Goal: Transaction & Acquisition: Purchase product/service

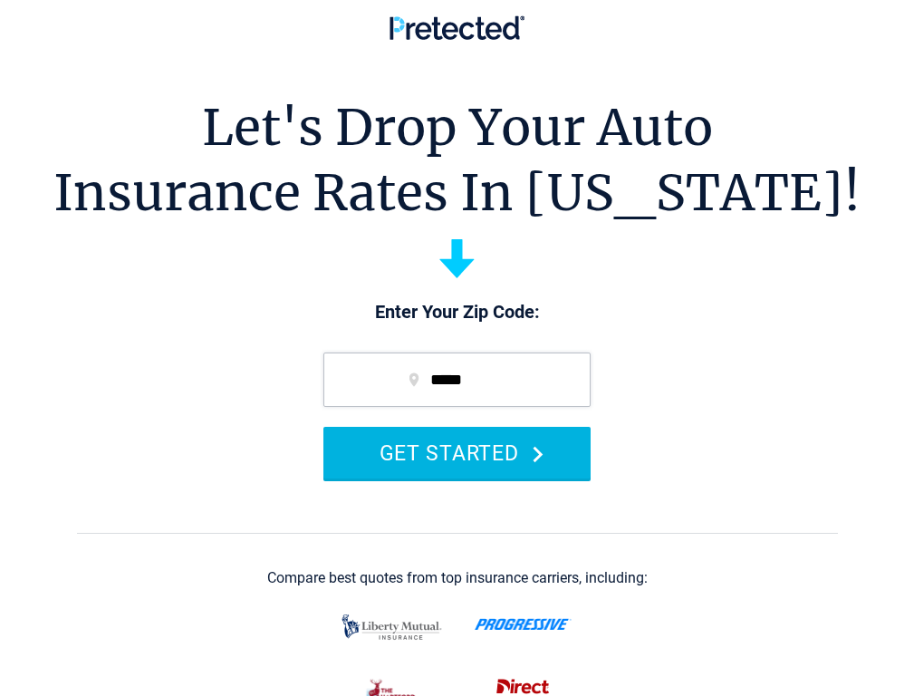
click at [469, 478] on button "GET STARTED" at bounding box center [456, 453] width 267 height 52
click at [466, 478] on button "GET STARTED" at bounding box center [456, 453] width 267 height 52
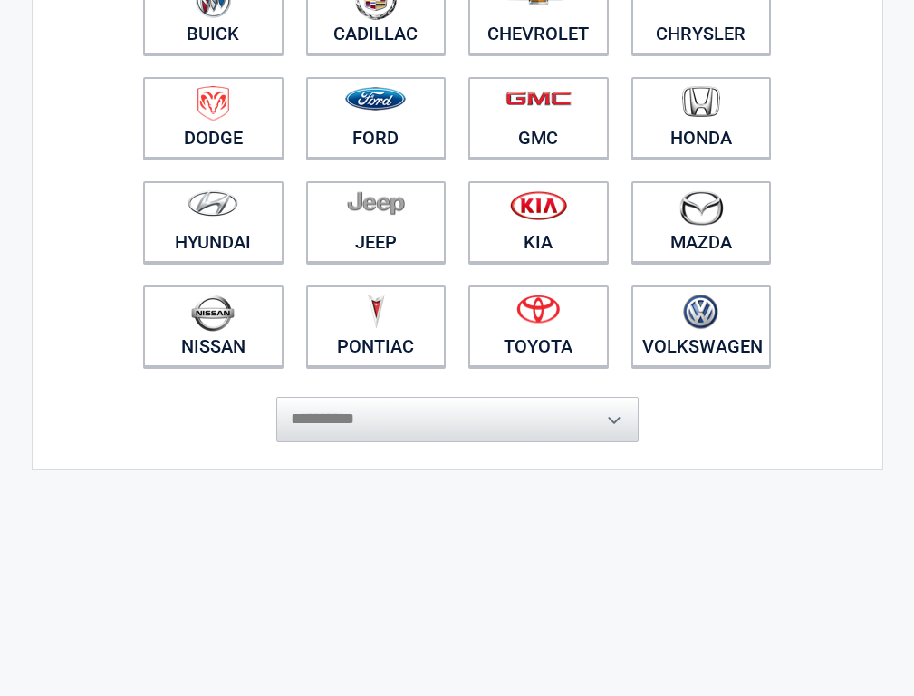
scroll to position [362, 0]
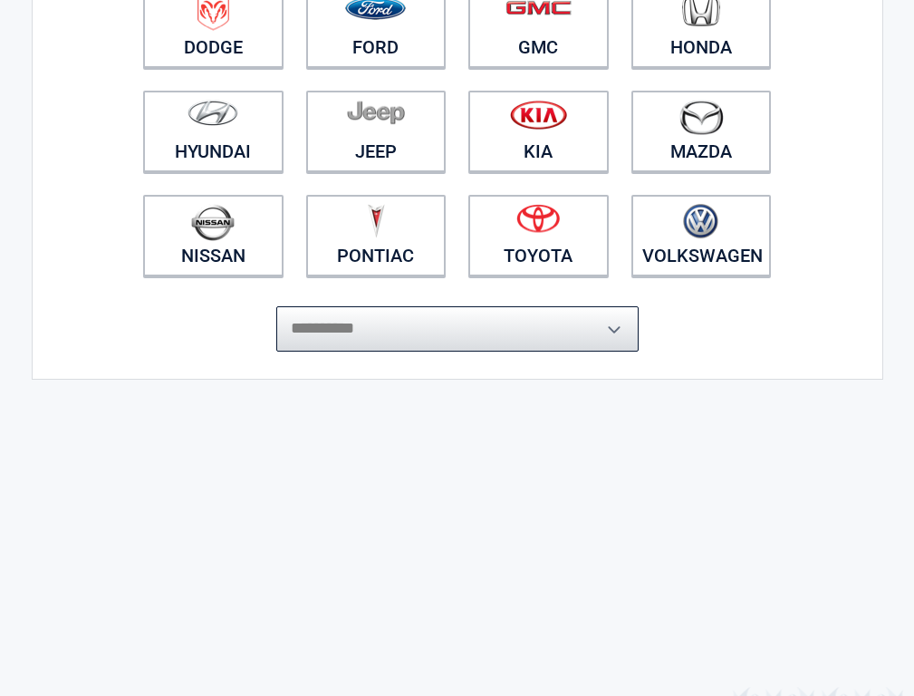
select select "*******"
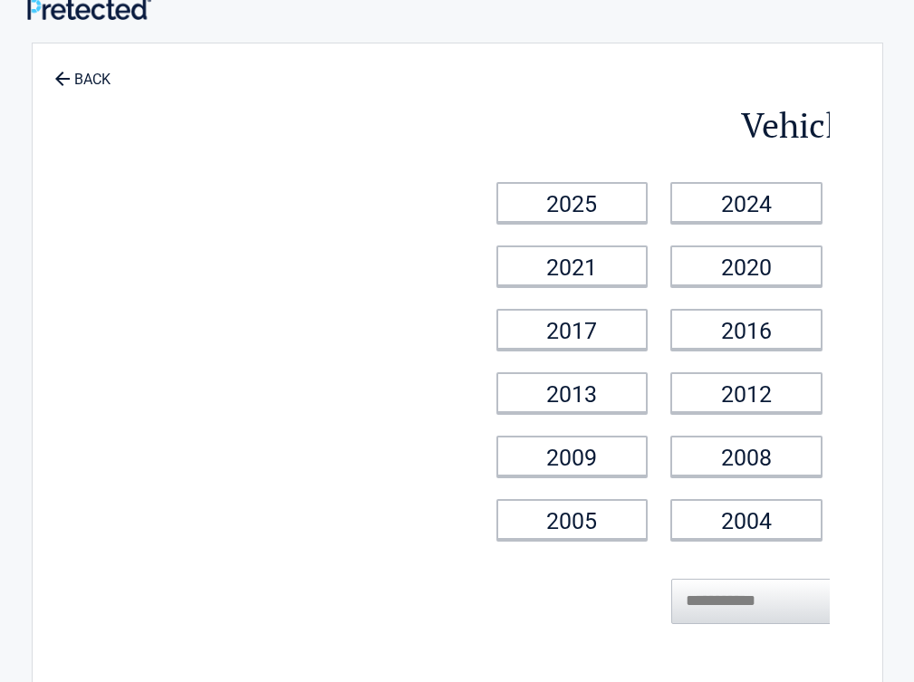
scroll to position [0, 0]
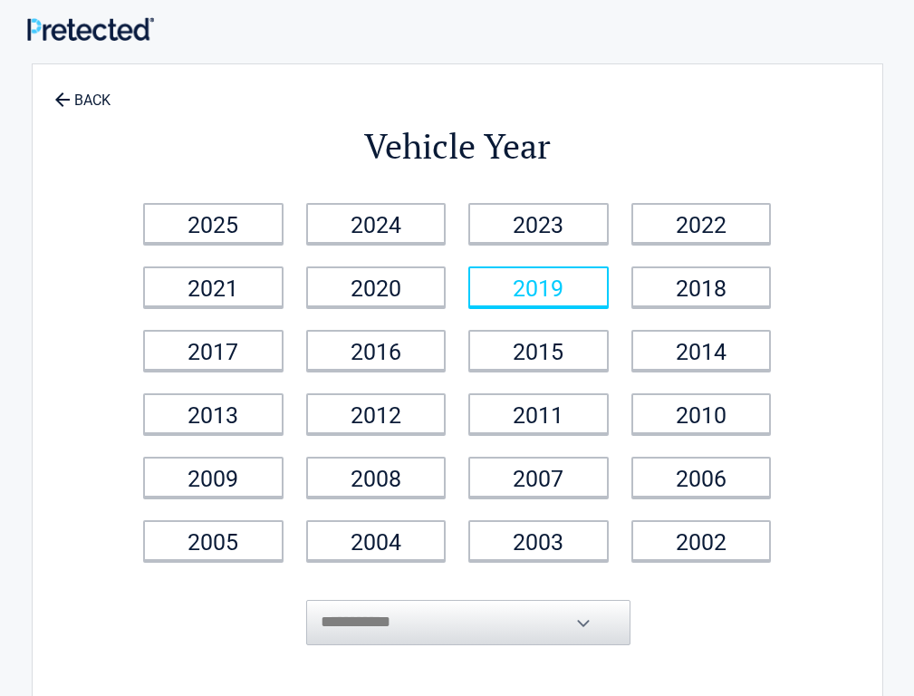
click at [468, 307] on link "2019" at bounding box center [538, 286] width 140 height 41
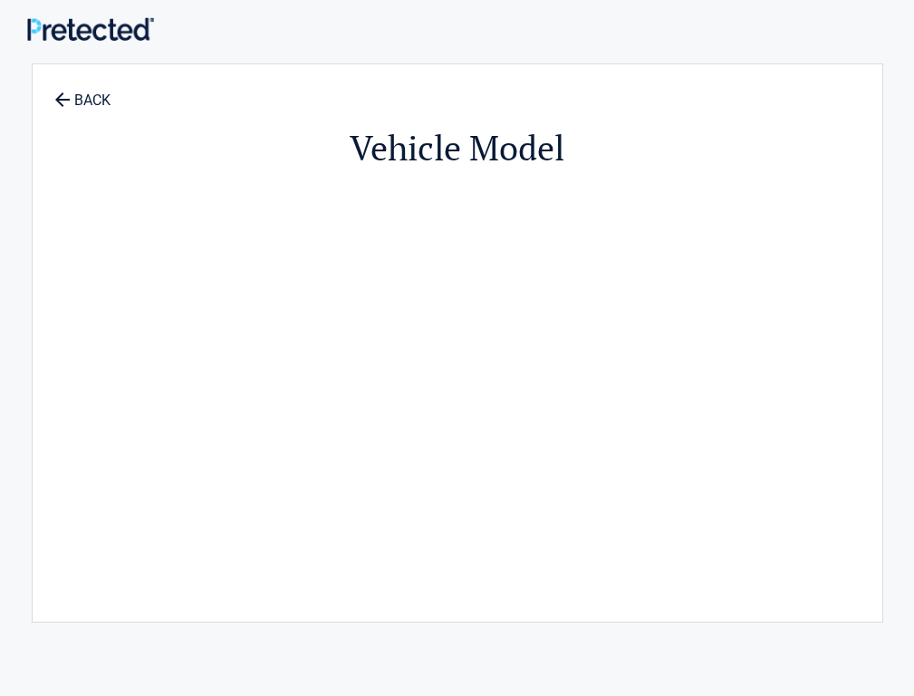
click at [504, 241] on div "Vehicle Model" at bounding box center [457, 333] width 650 height 503
